Goal: Transaction & Acquisition: Purchase product/service

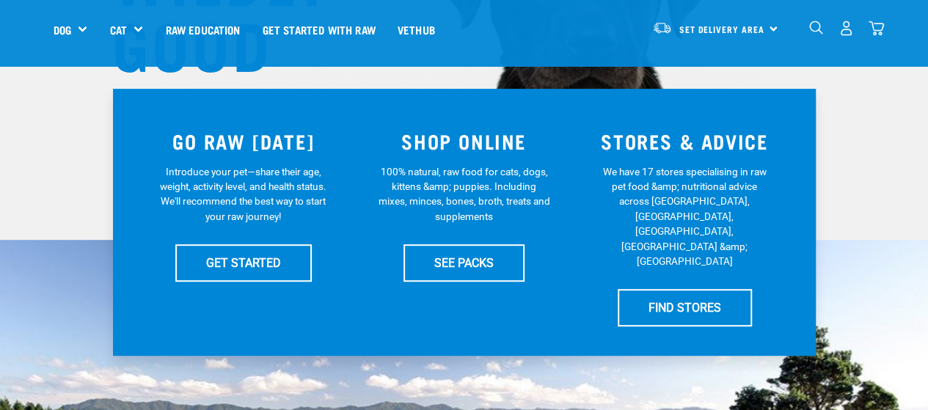
scroll to position [287, 0]
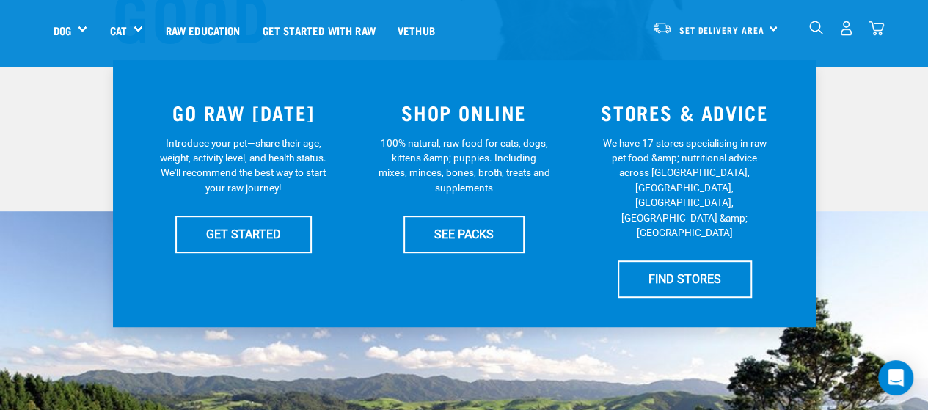
click at [818, 26] on img "dropdown navigation" at bounding box center [816, 28] width 14 height 14
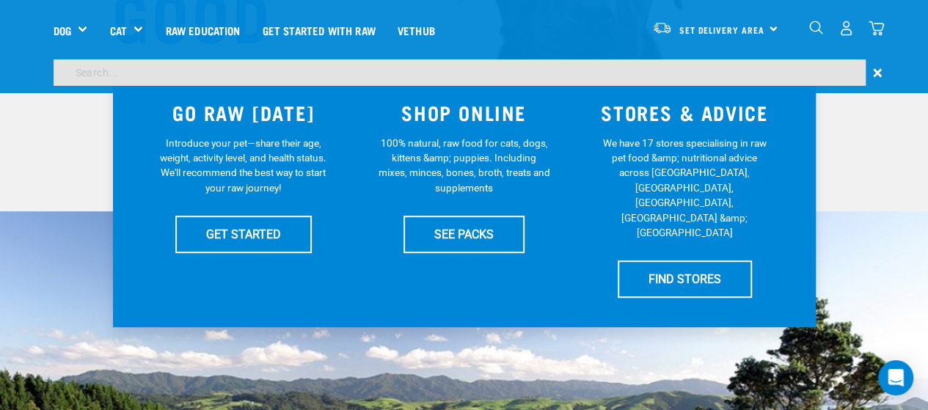
click at [653, 73] on input "search" at bounding box center [460, 72] width 812 height 26
type input "goat"
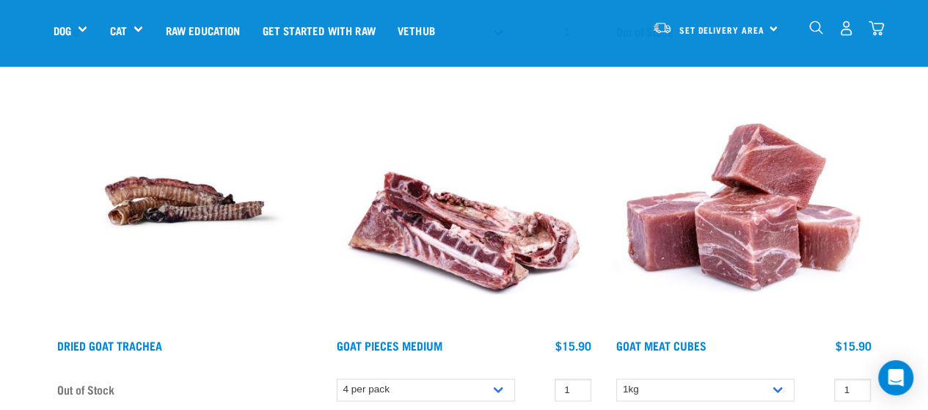
scroll to position [902, 0]
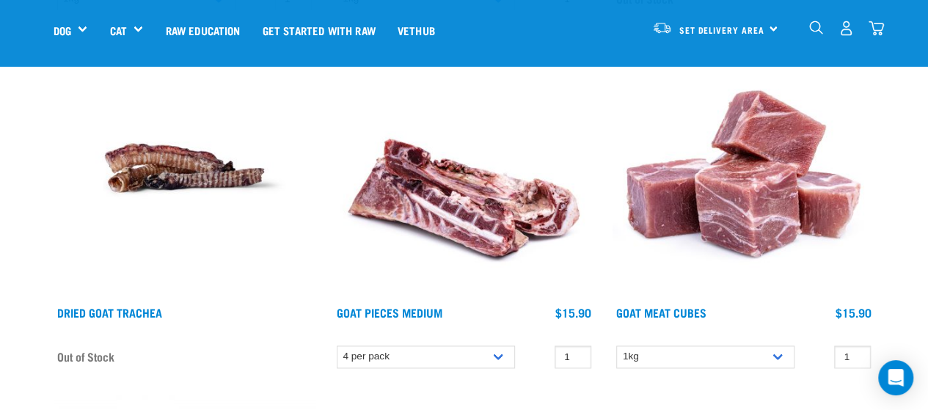
drag, startPoint x: 829, startPoint y: 318, endPoint x: 918, endPoint y: 372, distance: 104.3
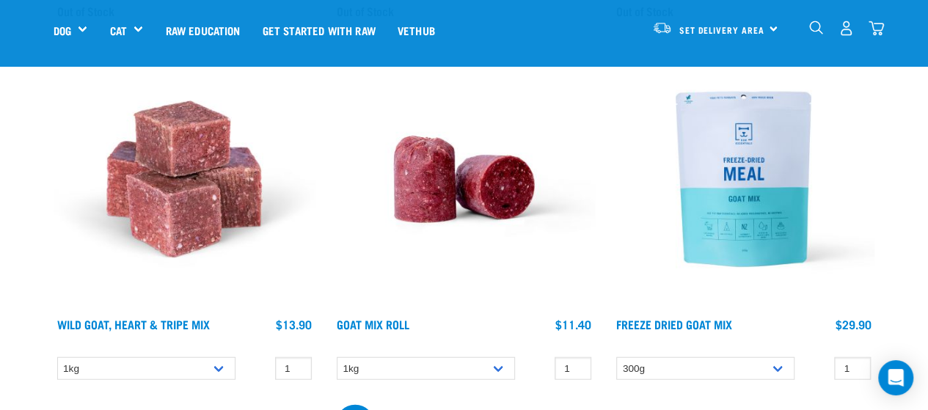
scroll to position [1635, 0]
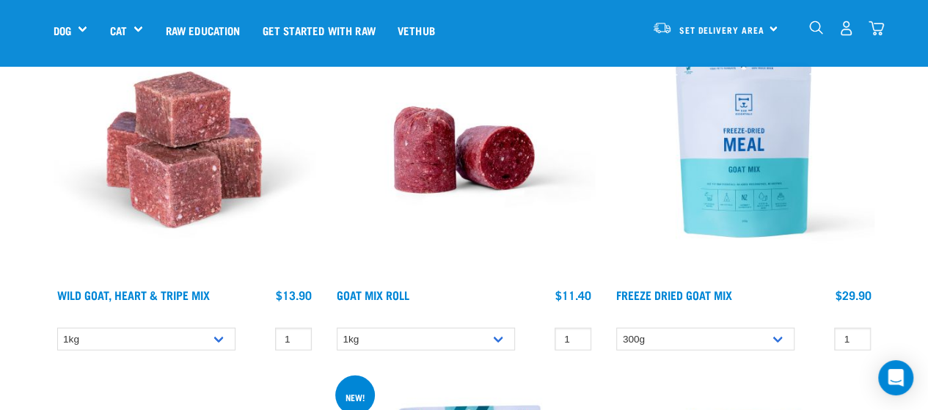
click at [446, 174] on img at bounding box center [464, 150] width 262 height 262
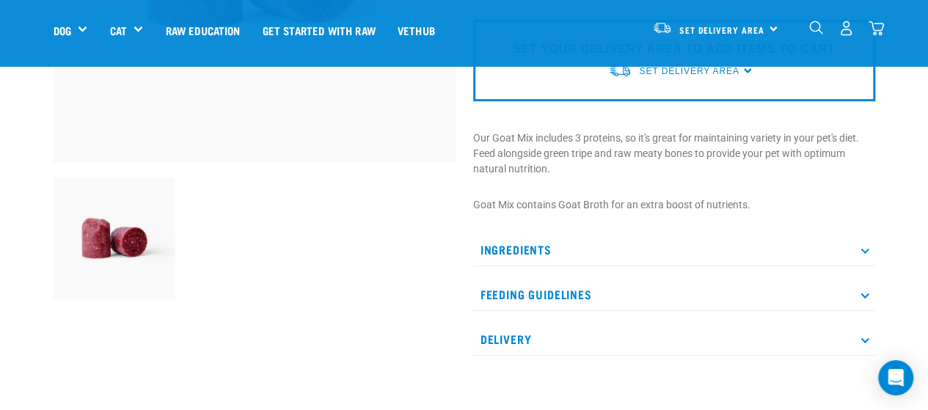
scroll to position [355, 0]
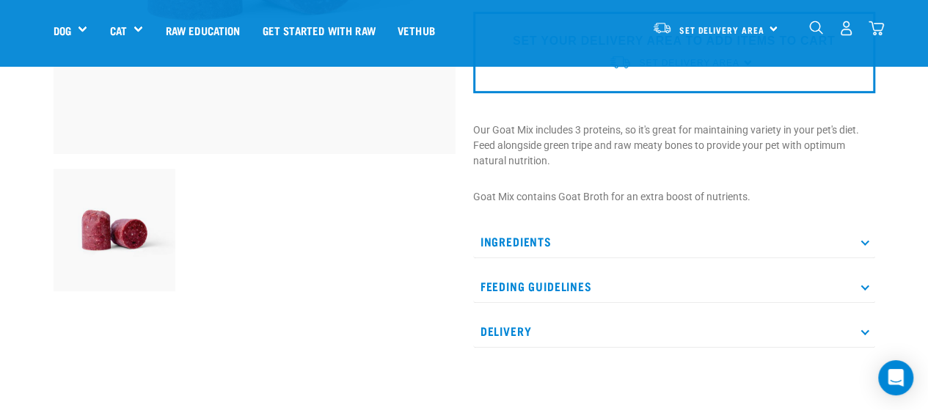
click at [818, 234] on p "Ingredients" at bounding box center [674, 241] width 402 height 33
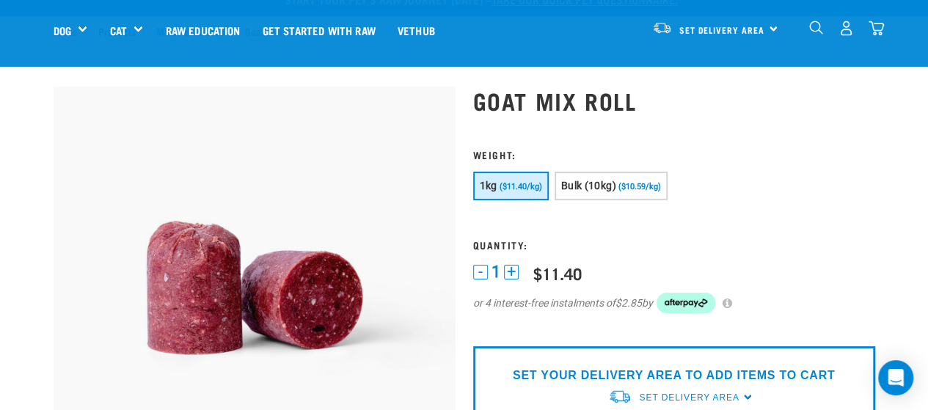
scroll to position [16, 0]
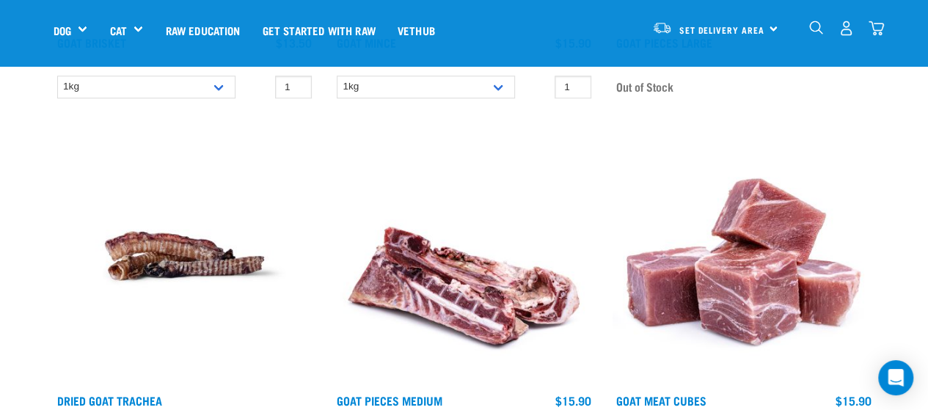
scroll to position [913, 0]
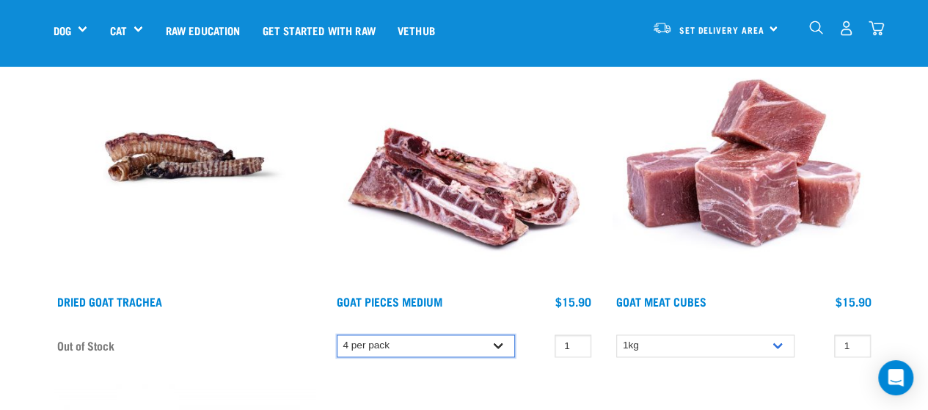
click at [497, 340] on select "4 per pack" at bounding box center [426, 345] width 178 height 23
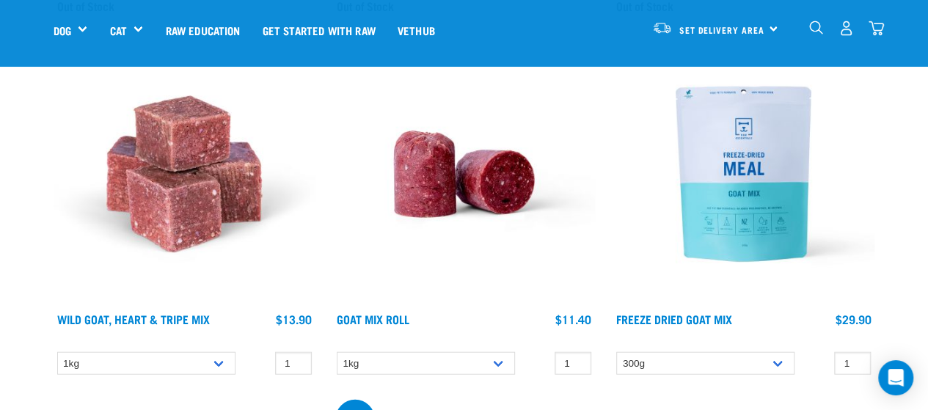
scroll to position [1655, 0]
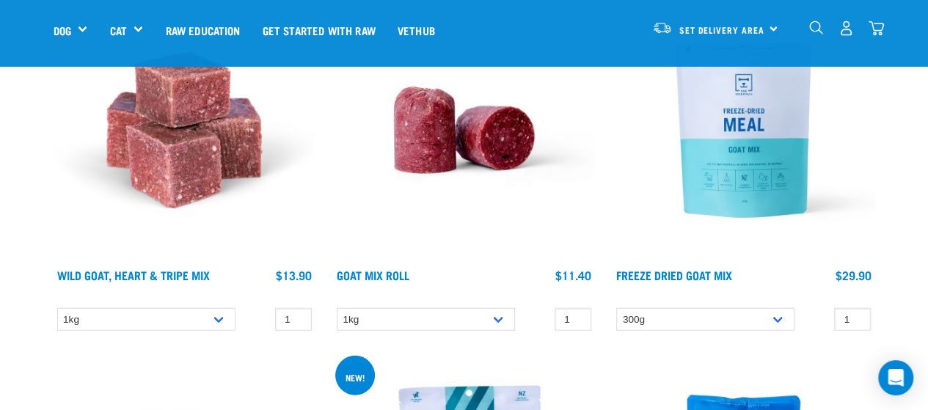
click at [175, 124] on img at bounding box center [185, 130] width 262 height 262
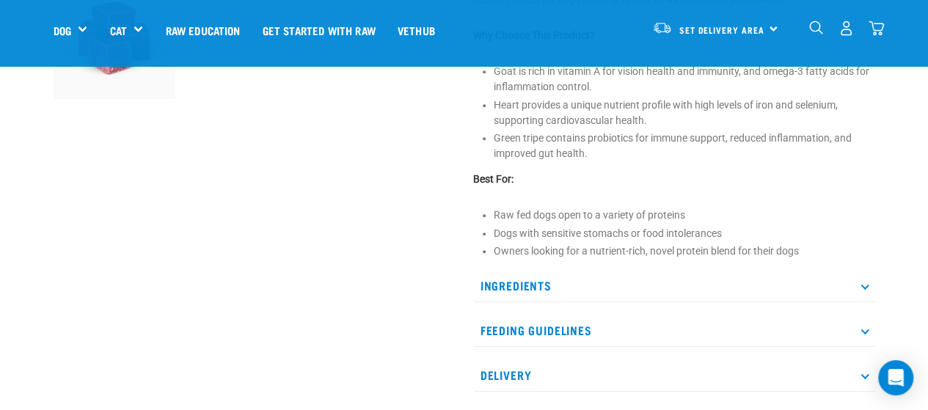
scroll to position [549, 0]
click at [788, 285] on p "Ingredients" at bounding box center [674, 283] width 402 height 33
